Goal: Contribute content: Add original content to the website for others to see

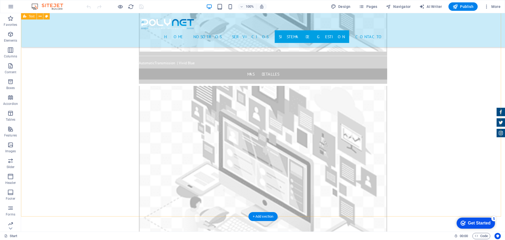
scroll to position [2475, 0]
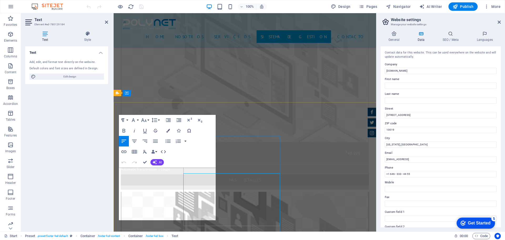
scroll to position [2469, 0]
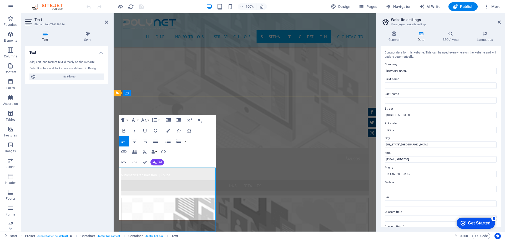
drag, startPoint x: 171, startPoint y: 203, endPoint x: 176, endPoint y: 207, distance: 6.5
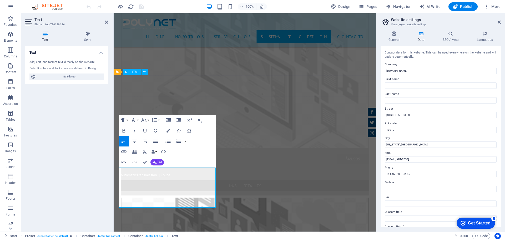
drag, startPoint x: 250, startPoint y: 99, endPoint x: 344, endPoint y: 99, distance: 93.5
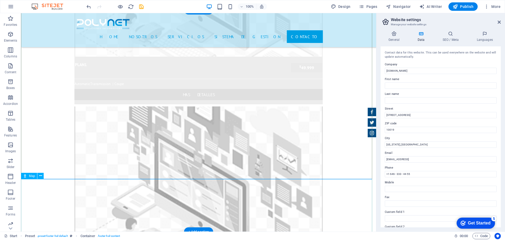
scroll to position [2561, 0]
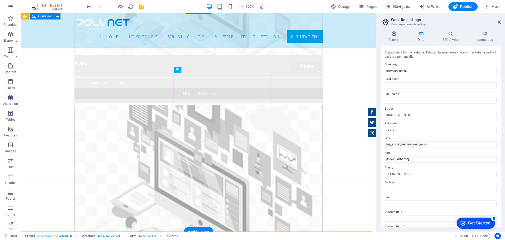
drag, startPoint x: 179, startPoint y: 100, endPoint x: 272, endPoint y: 100, distance: 92.4
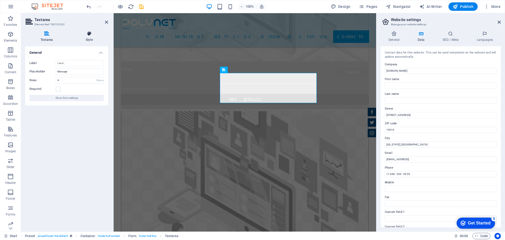
click at [93, 36] on icon at bounding box center [90, 33] width 38 height 5
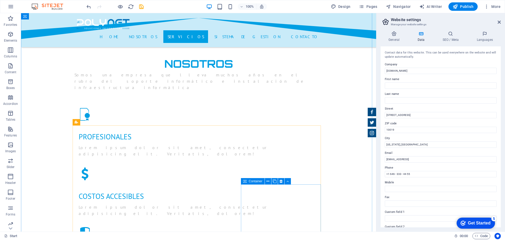
scroll to position [587, 0]
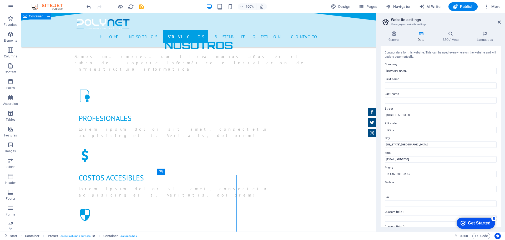
scroll to position [639, 0]
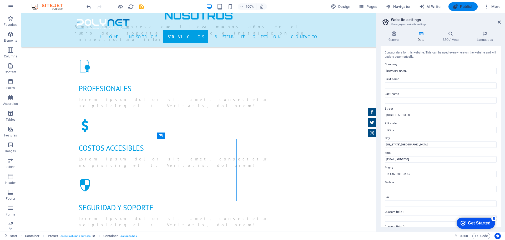
click at [460, 7] on span "Publish" at bounding box center [463, 6] width 21 height 5
